Goal: Find specific page/section: Find specific page/section

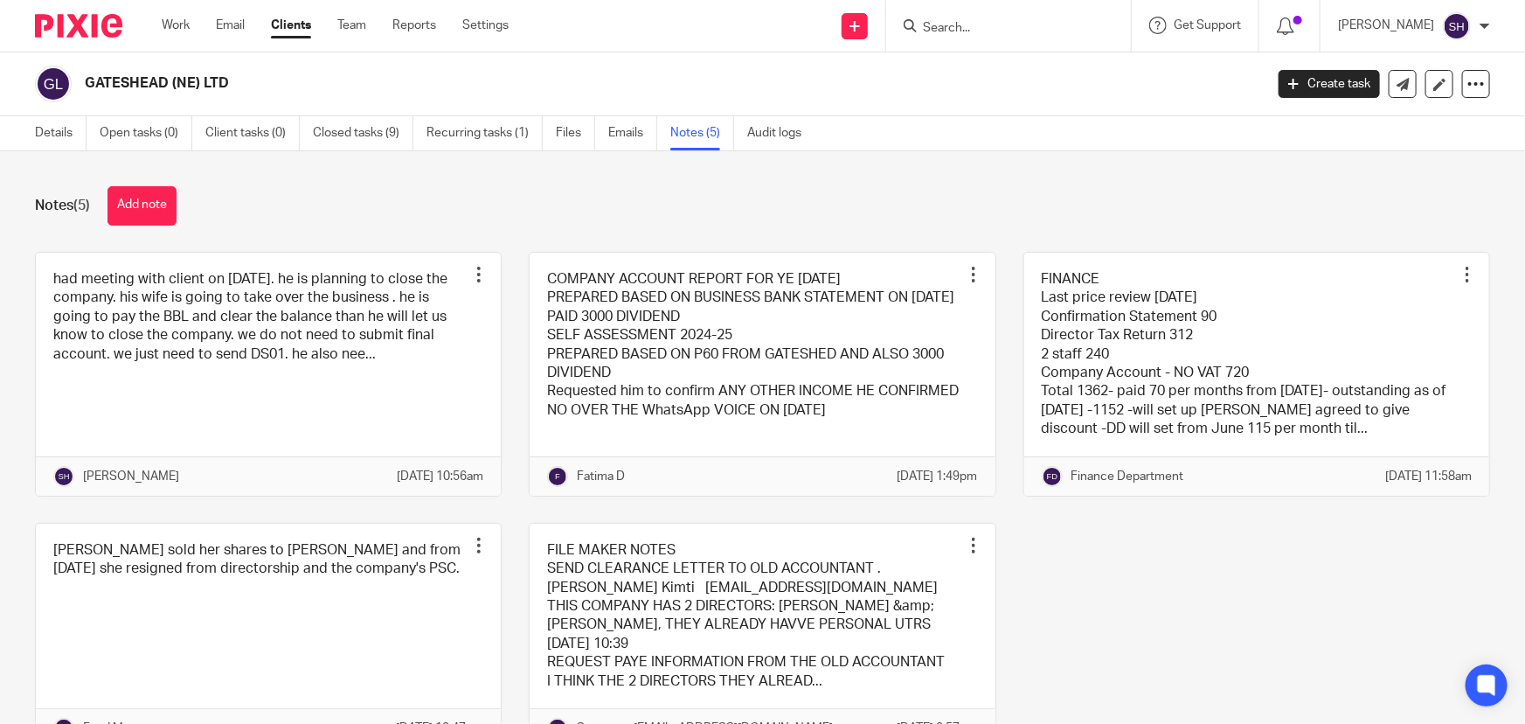
click at [969, 34] on input "Search" at bounding box center [999, 29] width 157 height 16
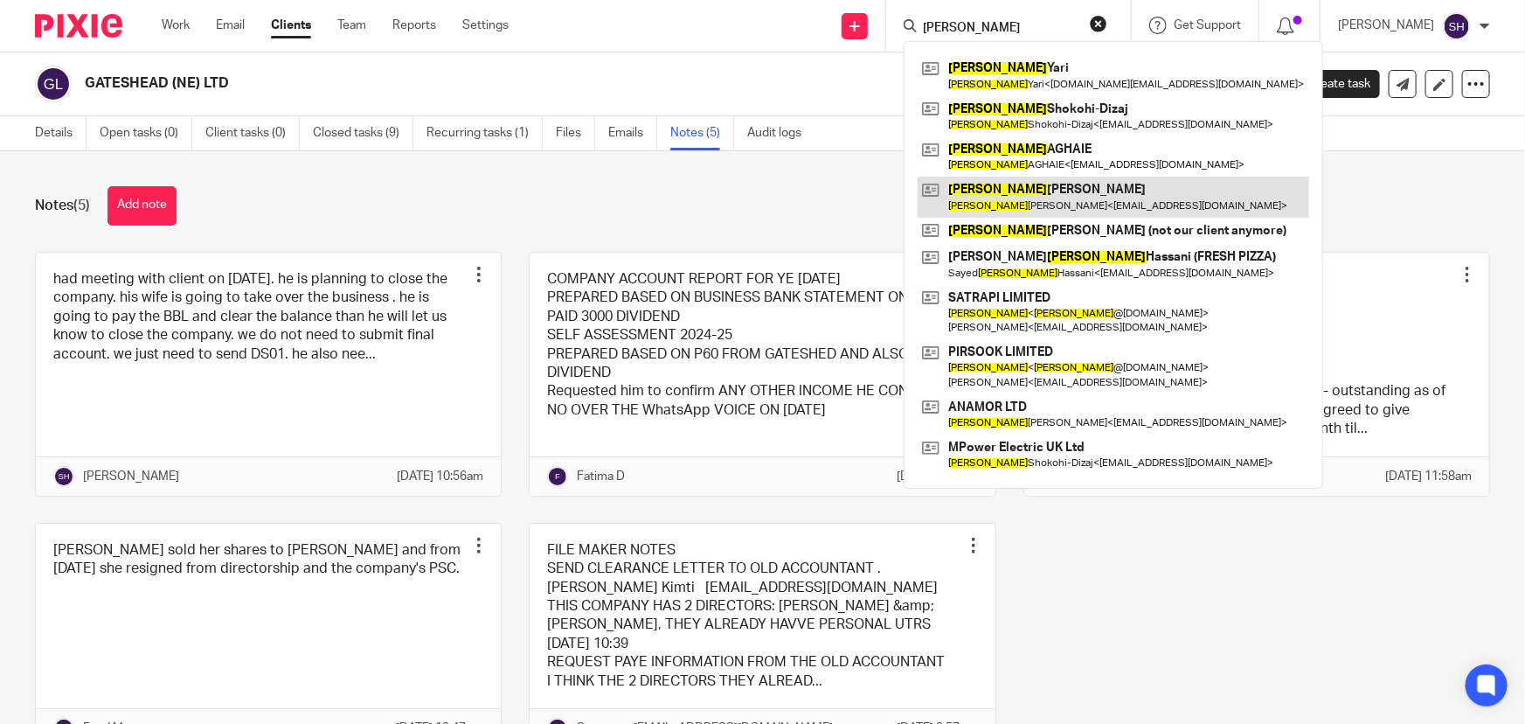
type input "morteza"
click at [1110, 196] on link at bounding box center [1114, 197] width 392 height 40
